Goal: Task Accomplishment & Management: Use online tool/utility

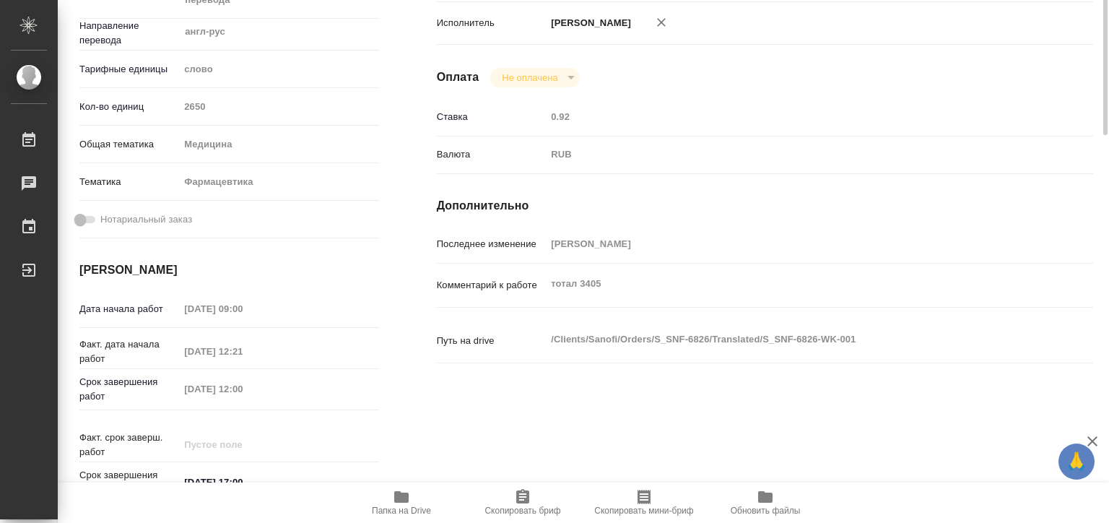
scroll to position [1, 0]
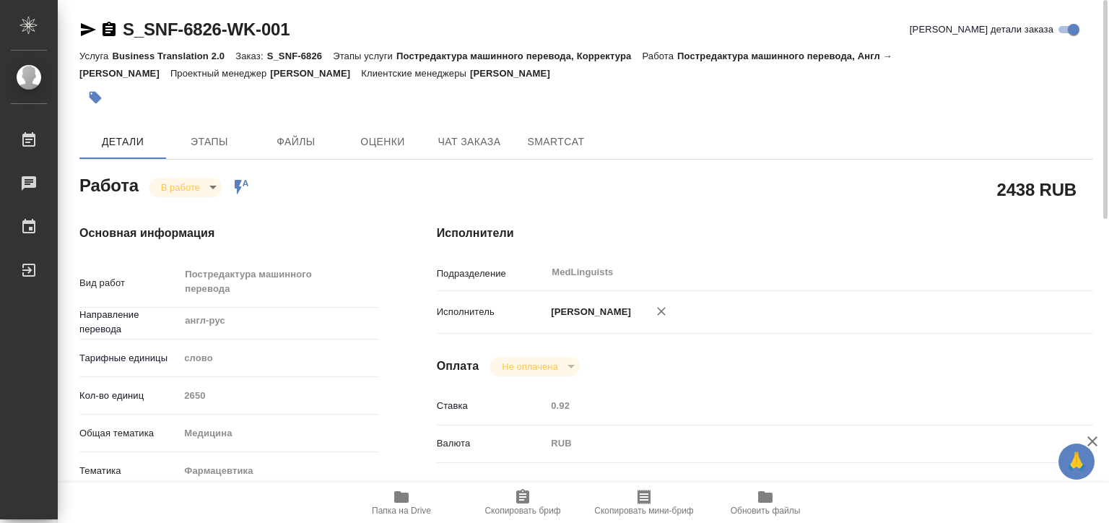
click at [405, 495] on icon "button" at bounding box center [401, 497] width 14 height 12
click at [206, 185] on body "🙏 .cls-1 fill:#fff; AWATERA Matveeva Elena Работы 0 Чаты График Выйти S_SNF-682…" at bounding box center [554, 261] width 1109 height 523
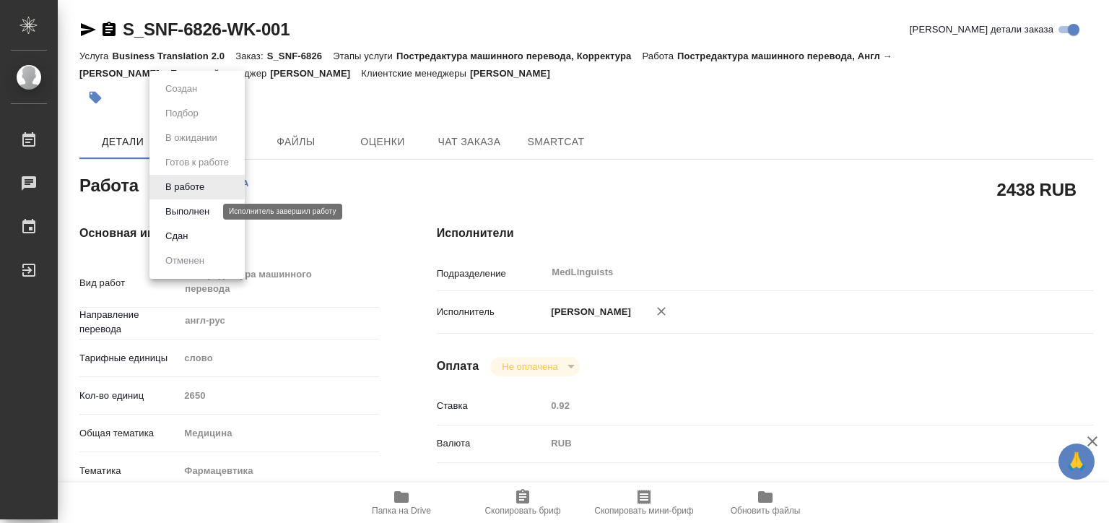
click at [202, 213] on button "Выполнен" at bounding box center [187, 212] width 53 height 16
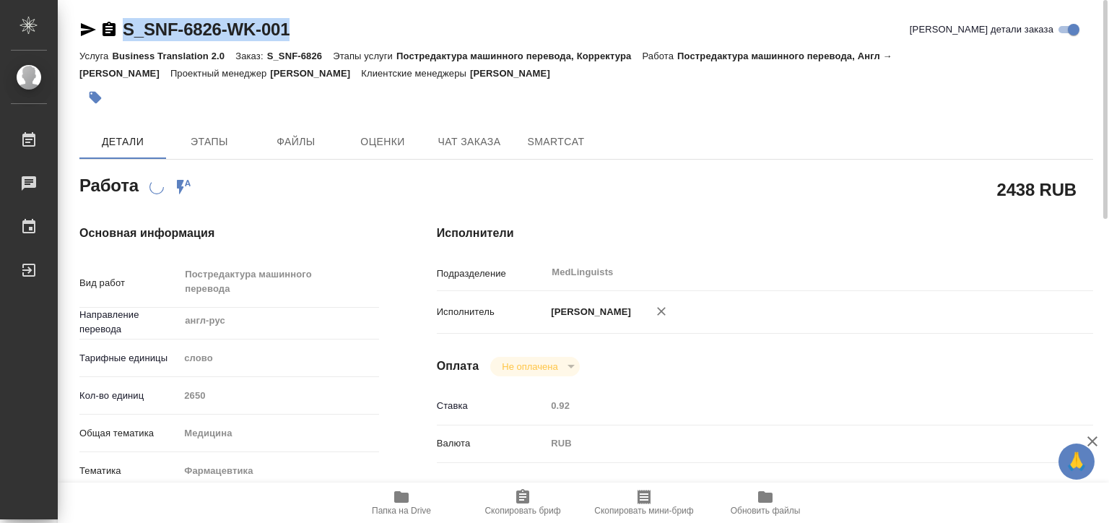
drag, startPoint x: 331, startPoint y: 31, endPoint x: 118, endPoint y: 35, distance: 213.0
click at [118, 35] on div "S_SNF-6826-WK-001 Кратко детали заказа" at bounding box center [585, 29] width 1013 height 23
copy link "S_SNF-6826-WK-001"
type textarea "x"
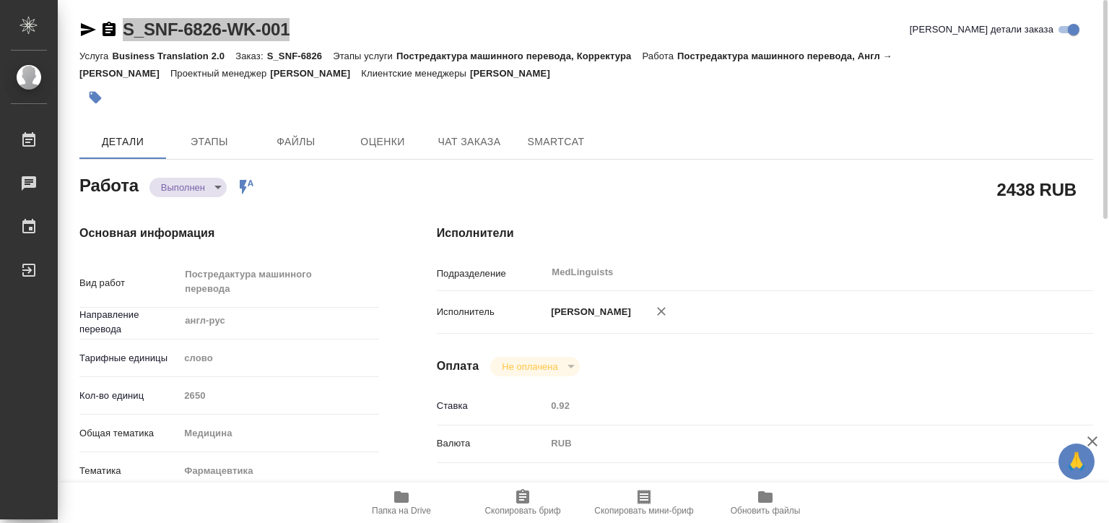
type textarea "x"
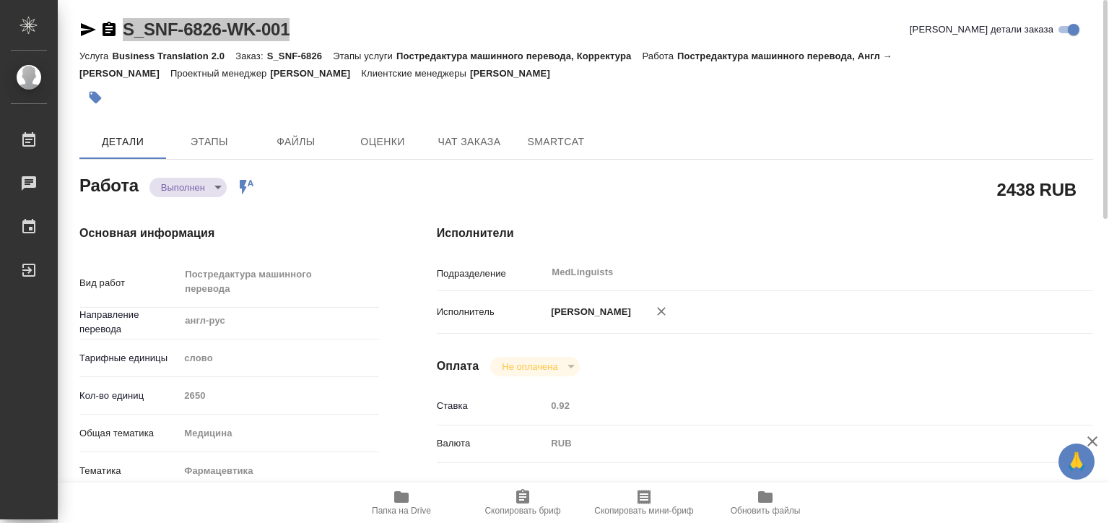
type textarea "x"
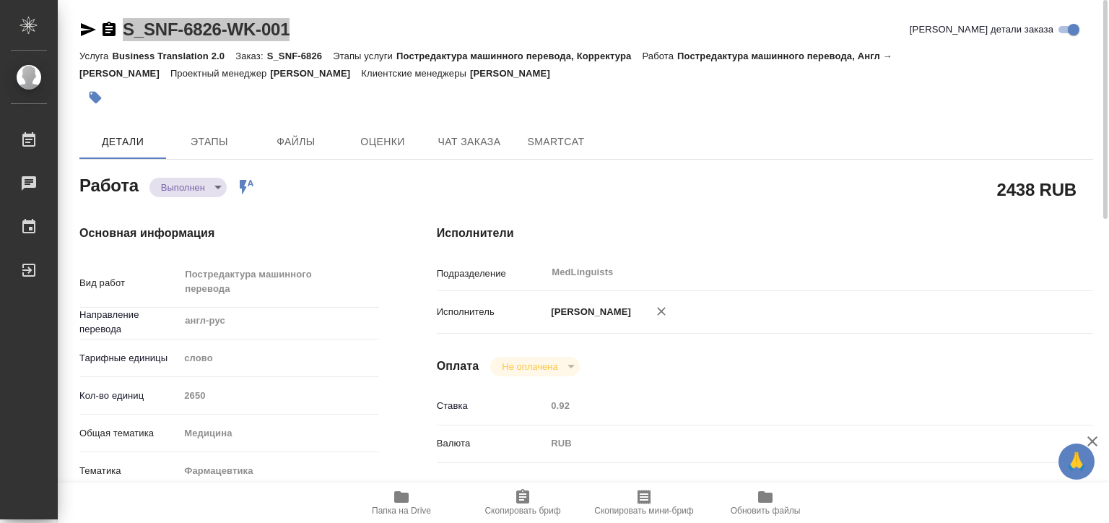
type textarea "x"
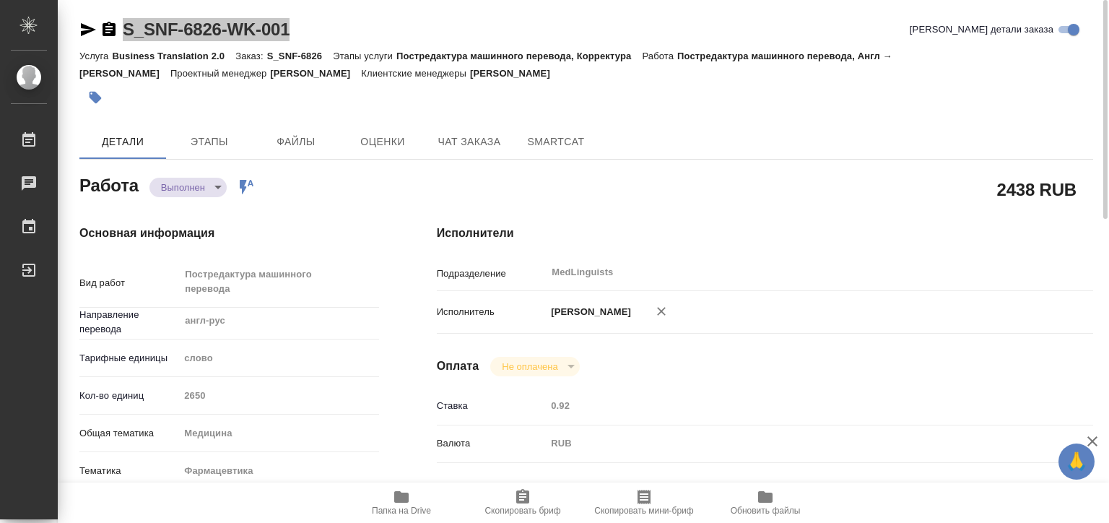
type textarea "x"
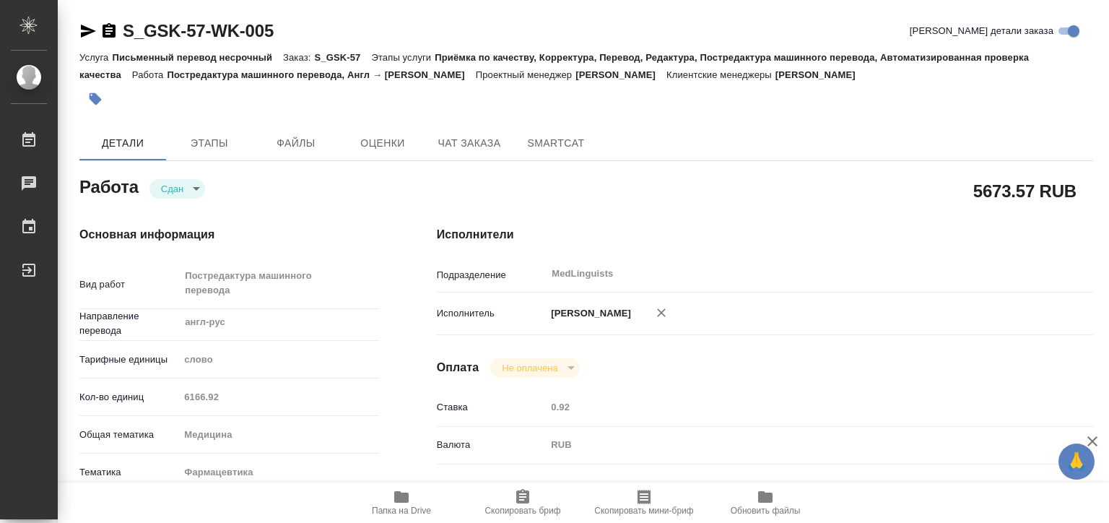
click at [166, 391] on div "Кол-во единиц 6166.92" at bounding box center [229, 396] width 300 height 25
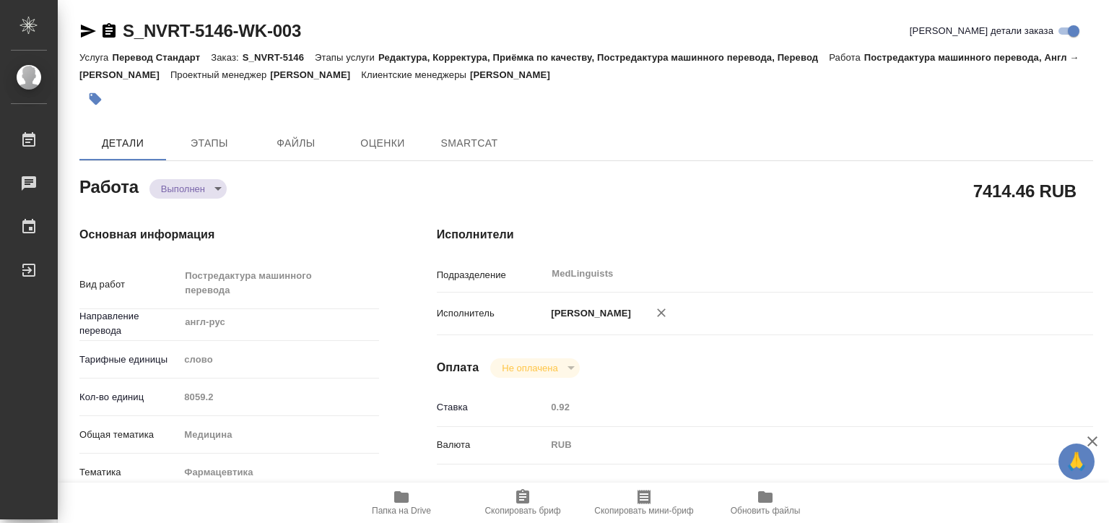
type textarea "x"
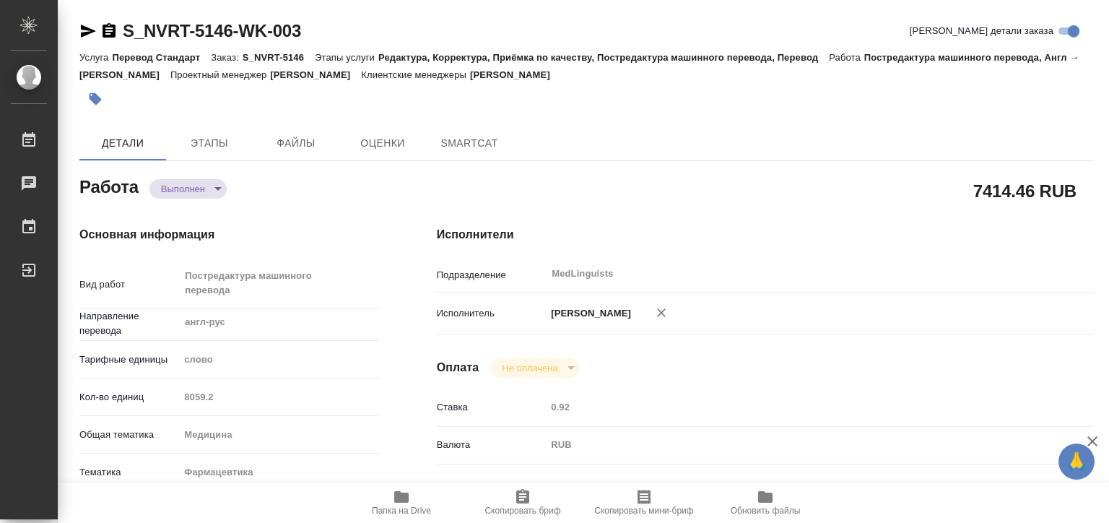
type textarea "x"
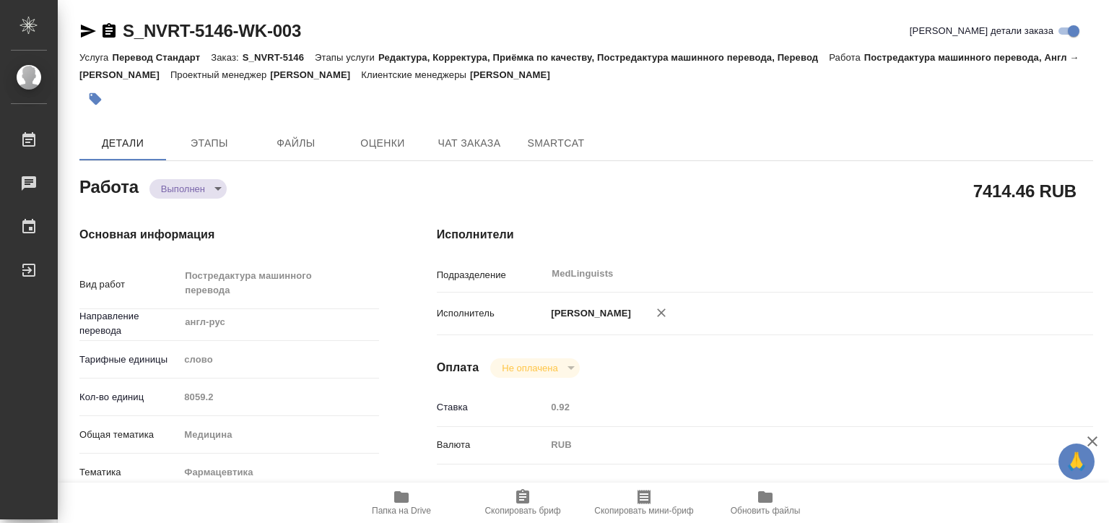
type textarea "x"
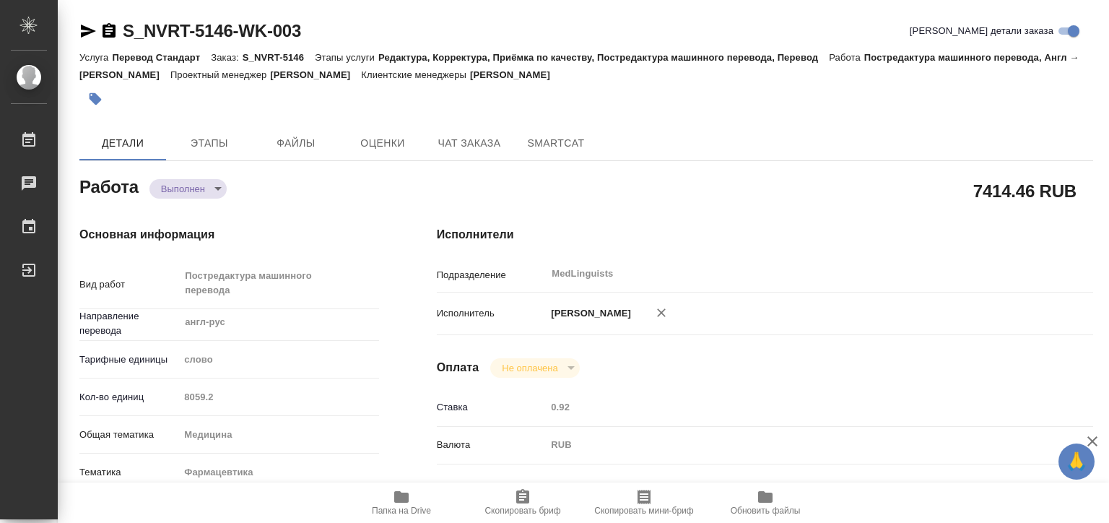
type textarea "x"
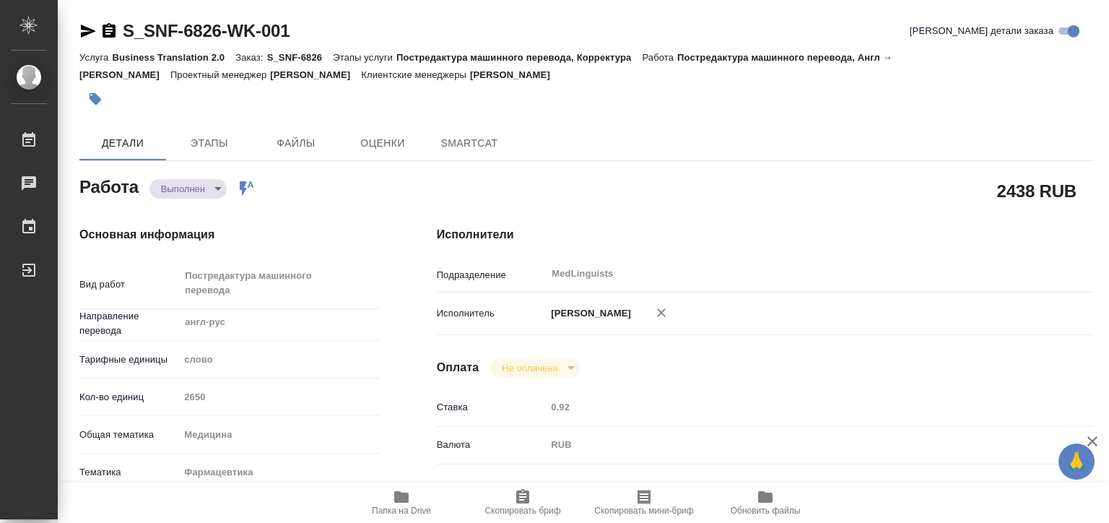
type textarea "x"
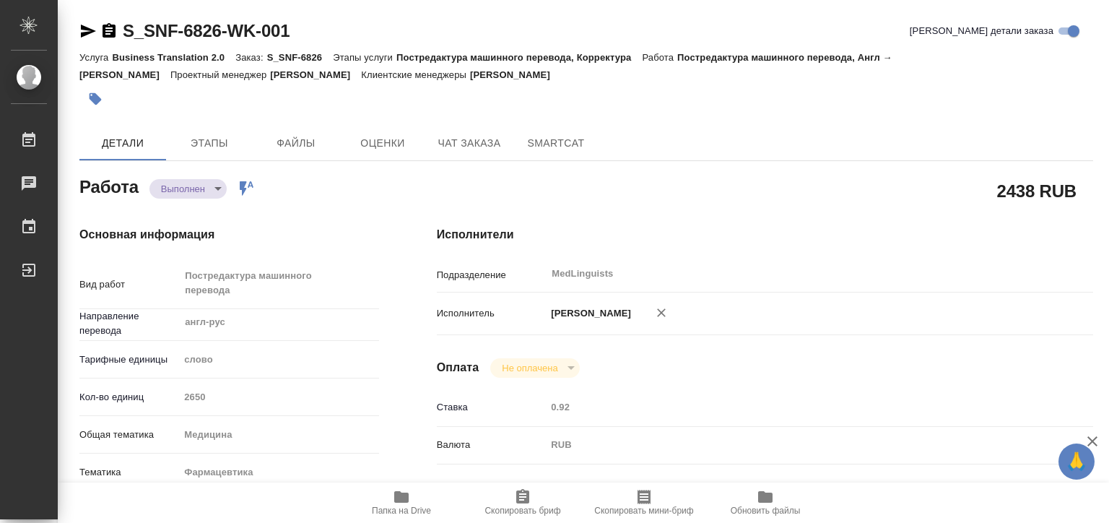
type textarea "x"
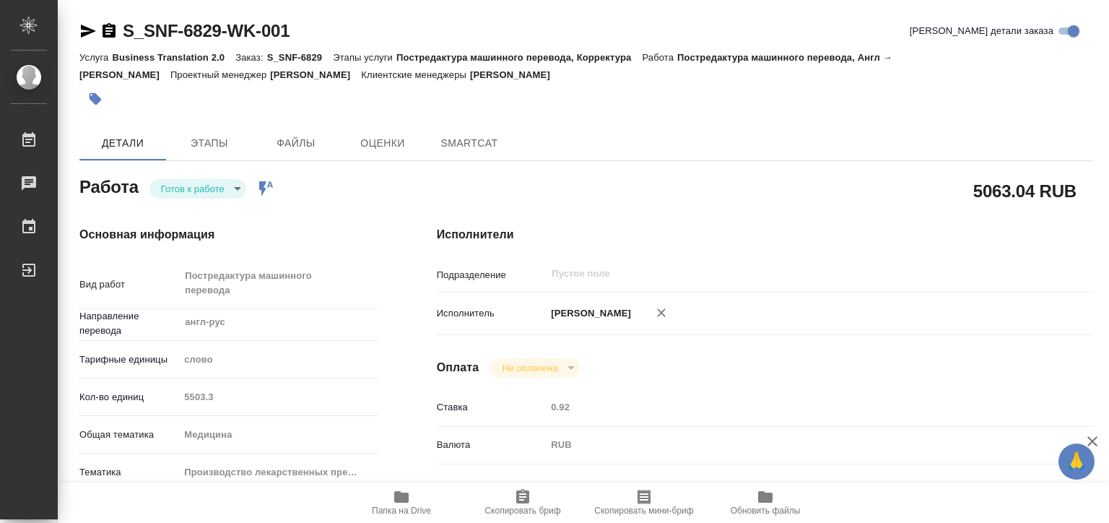
type textarea "x"
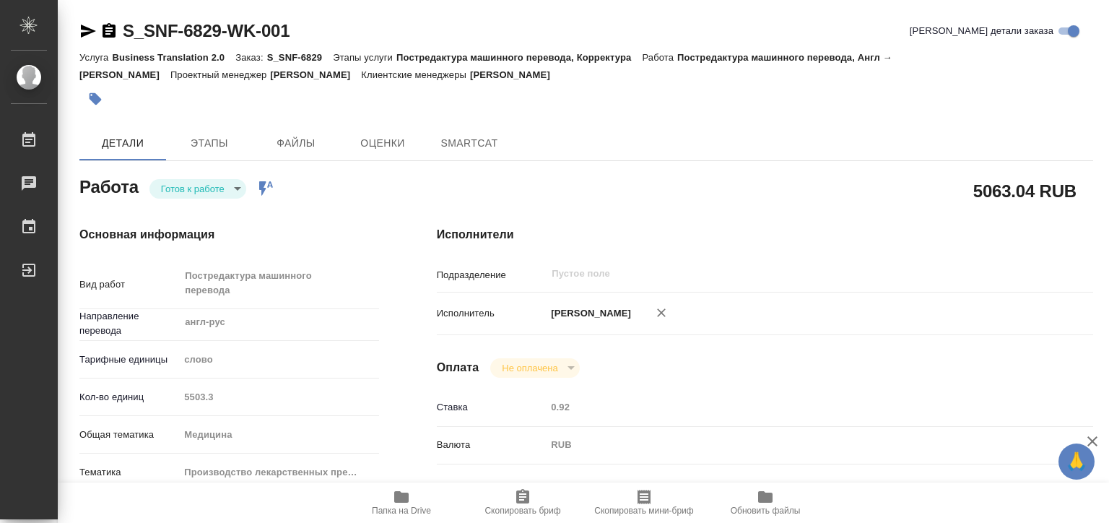
type textarea "x"
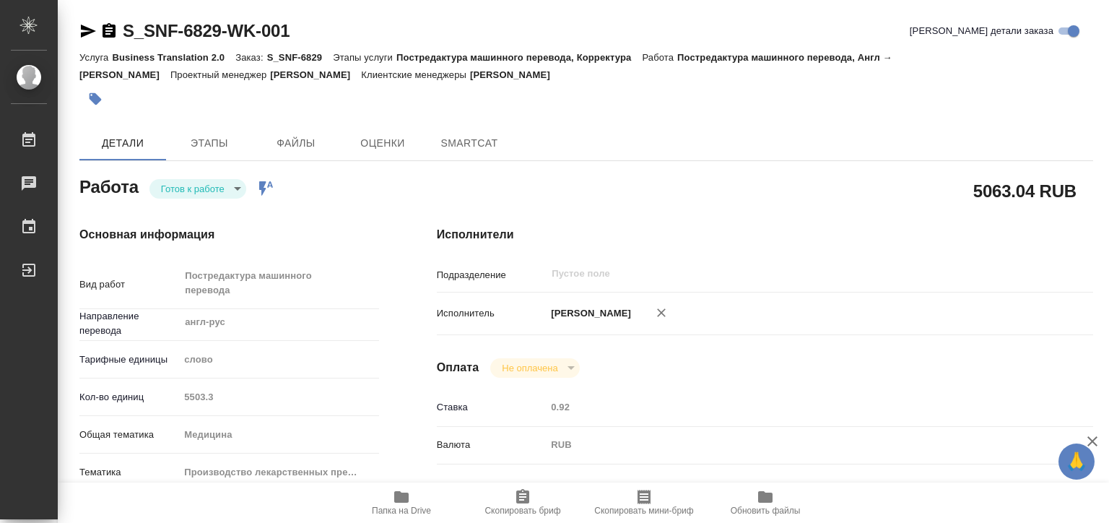
type textarea "x"
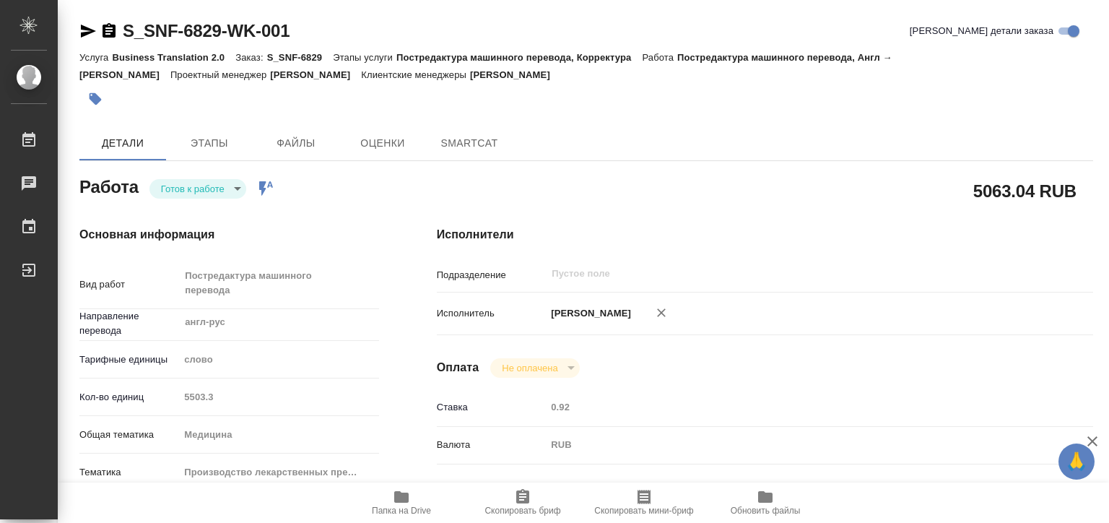
type textarea "x"
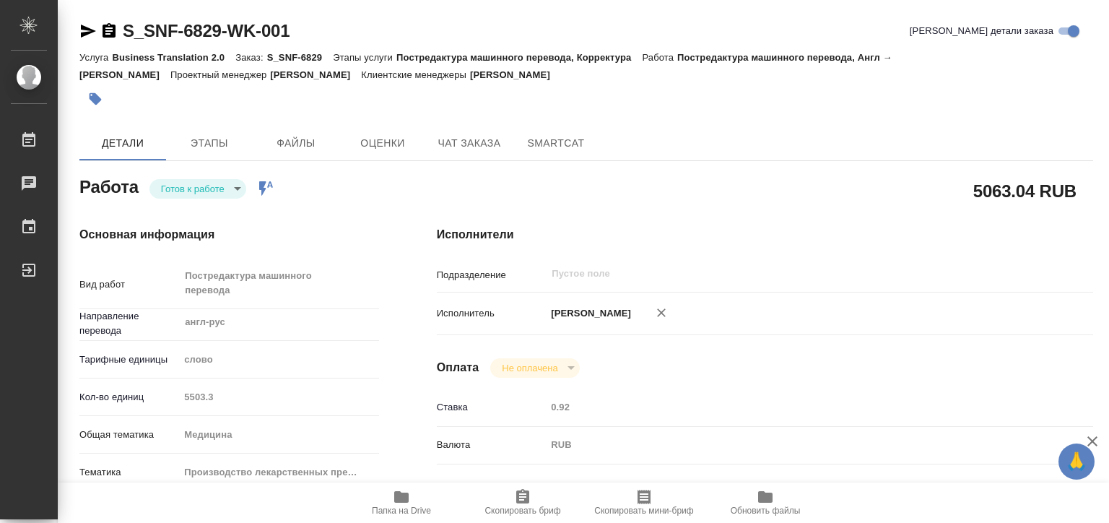
type textarea "x"
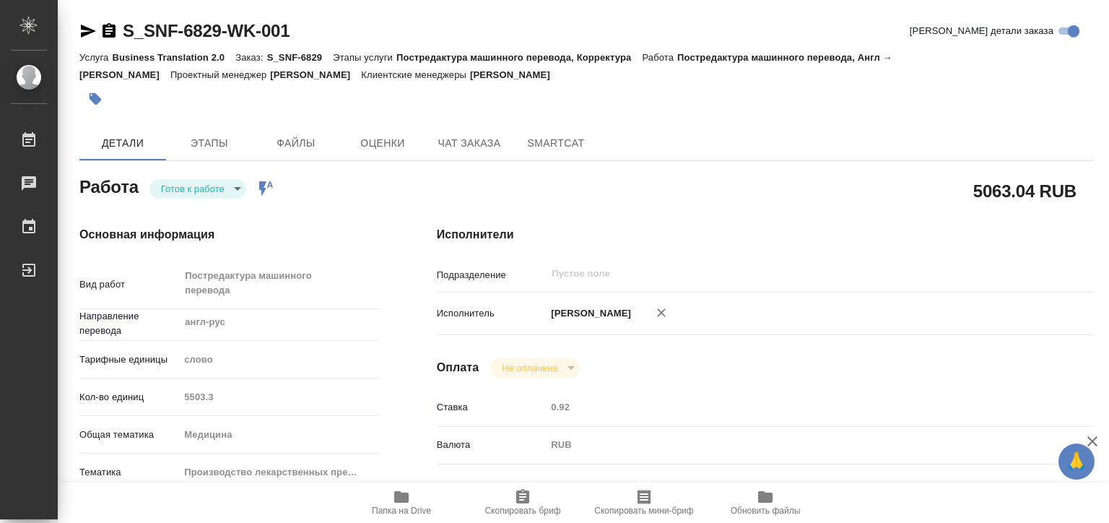
type textarea "x"
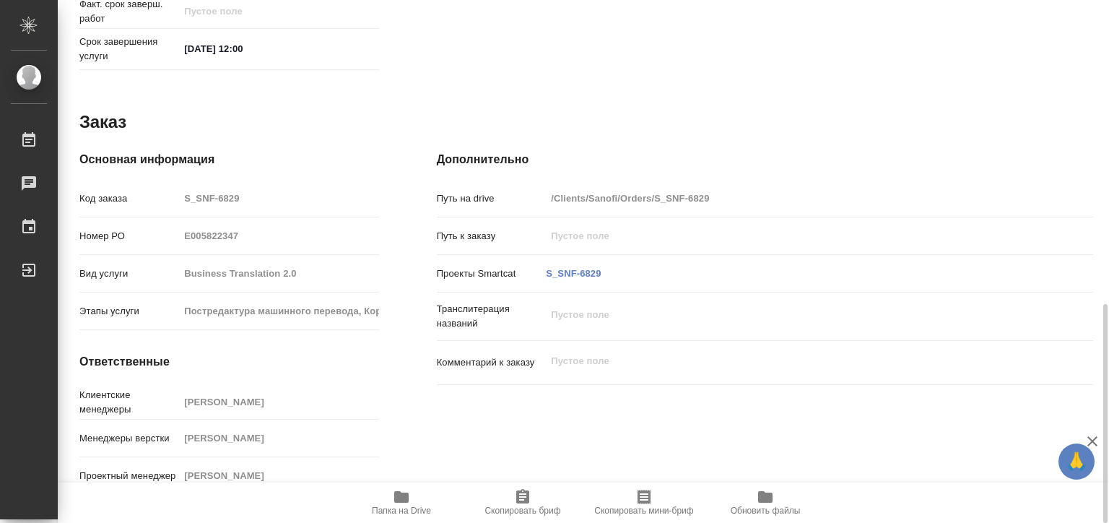
type textarea "x"
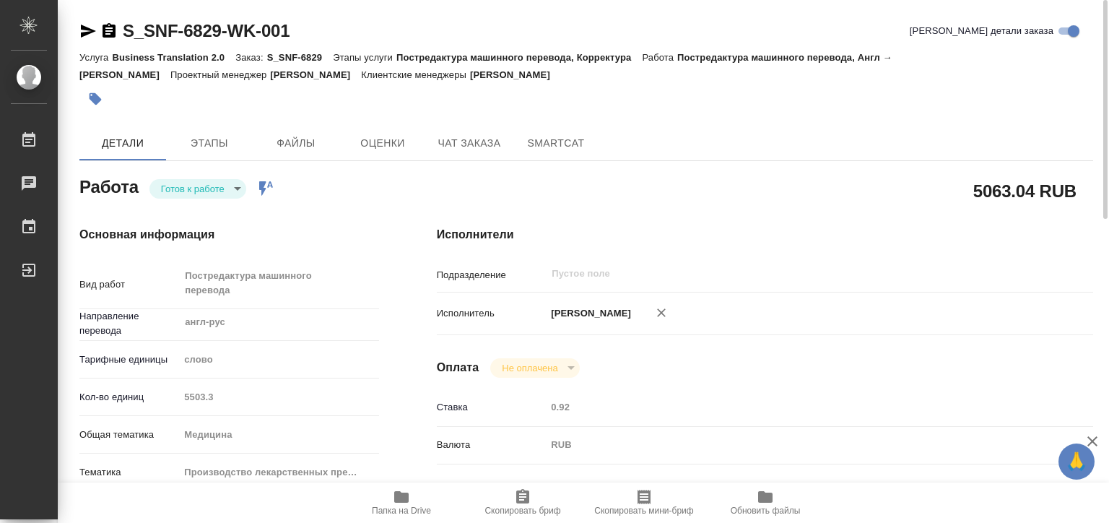
click at [422, 501] on span "Папка на Drive" at bounding box center [401, 501] width 104 height 27
